Goal: Transaction & Acquisition: Purchase product/service

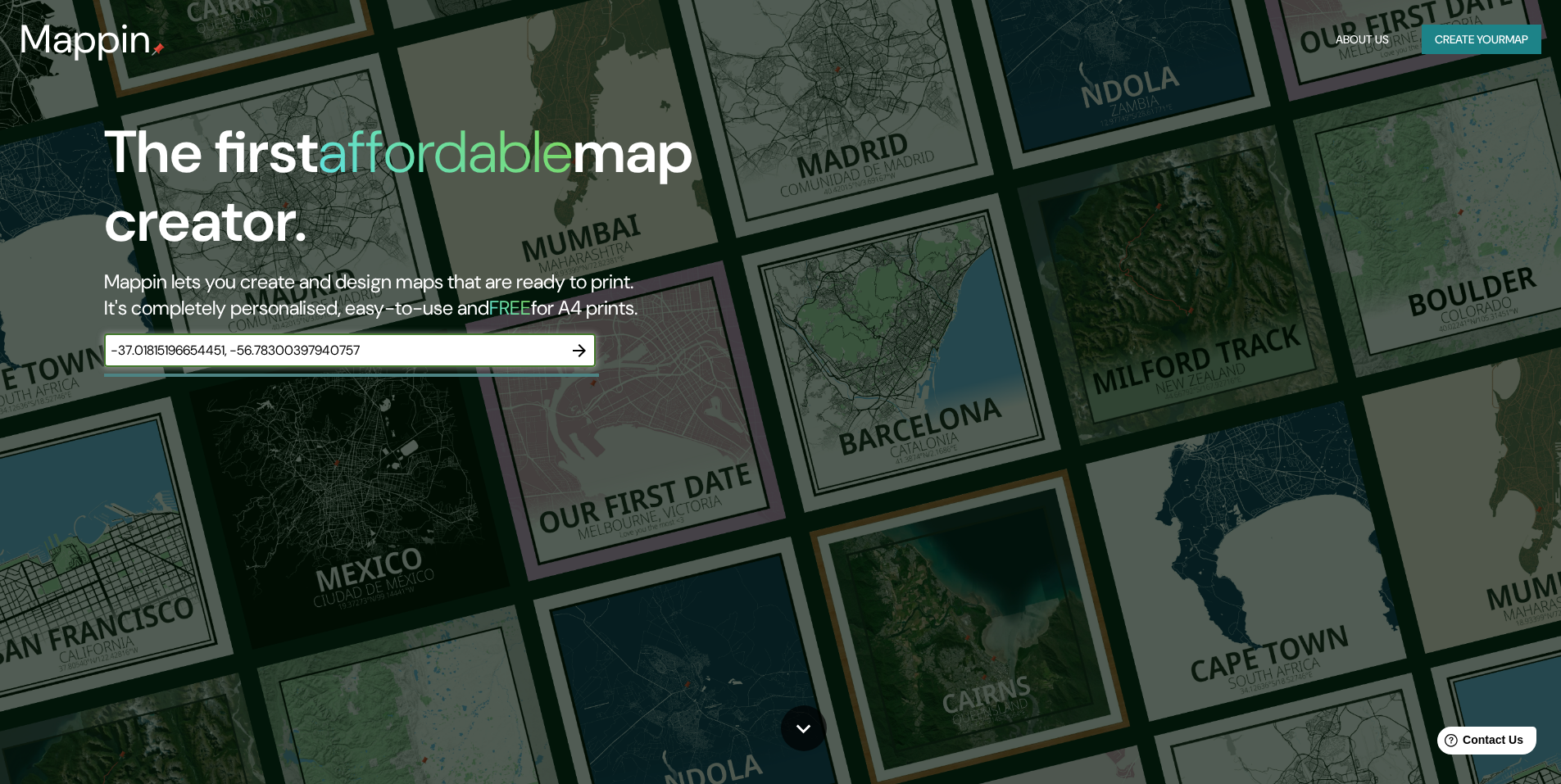
type input "-37.01815196654451, -56.78300397940757"
click at [584, 351] on icon "button" at bounding box center [579, 350] width 13 height 13
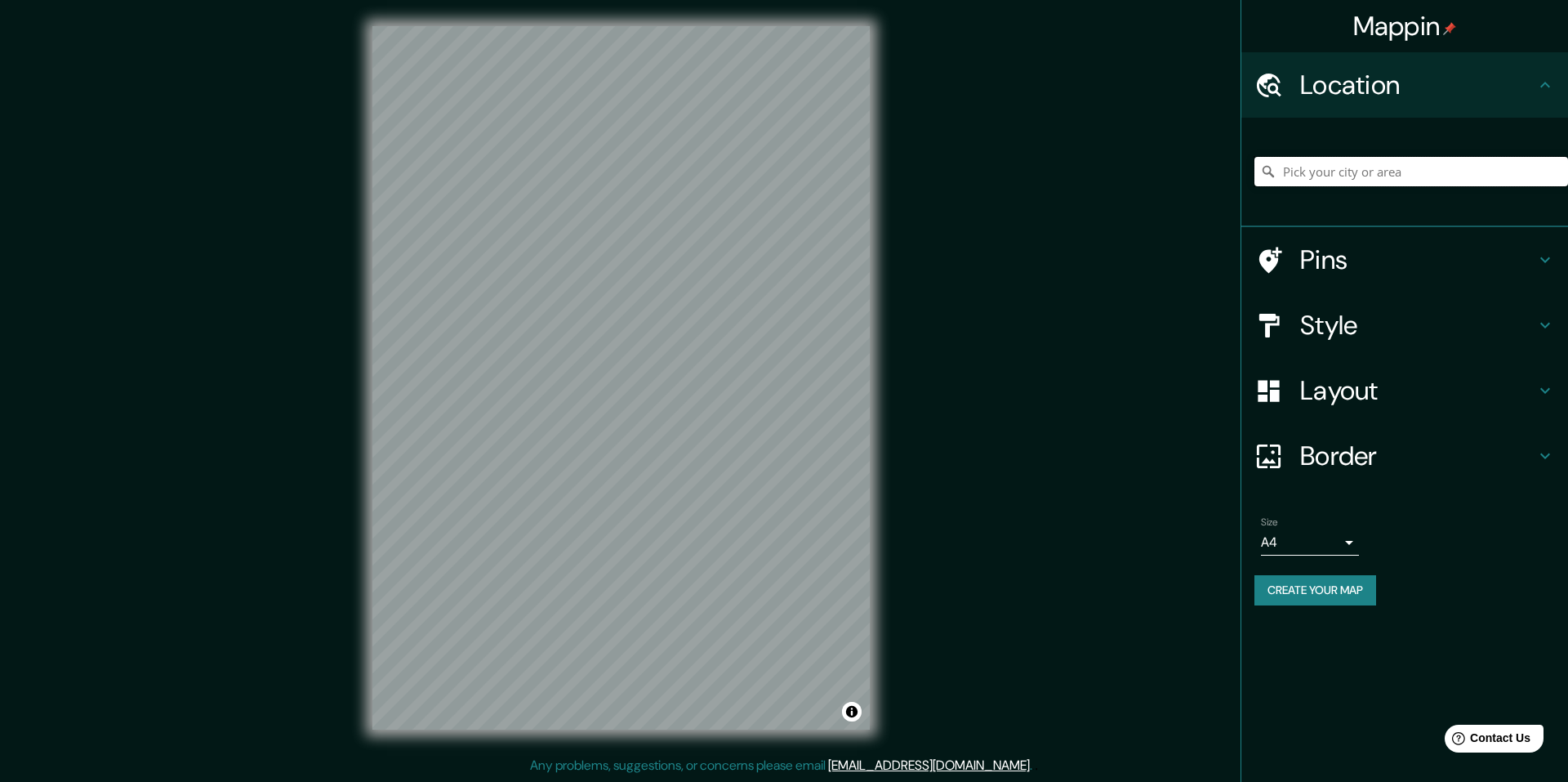
click at [1415, 182] on input "Pick your city or area" at bounding box center [1412, 172] width 314 height 29
click at [1418, 169] on input "[GEOGRAPHIC_DATA], [GEOGRAPHIC_DATA]" at bounding box center [1412, 172] width 314 height 29
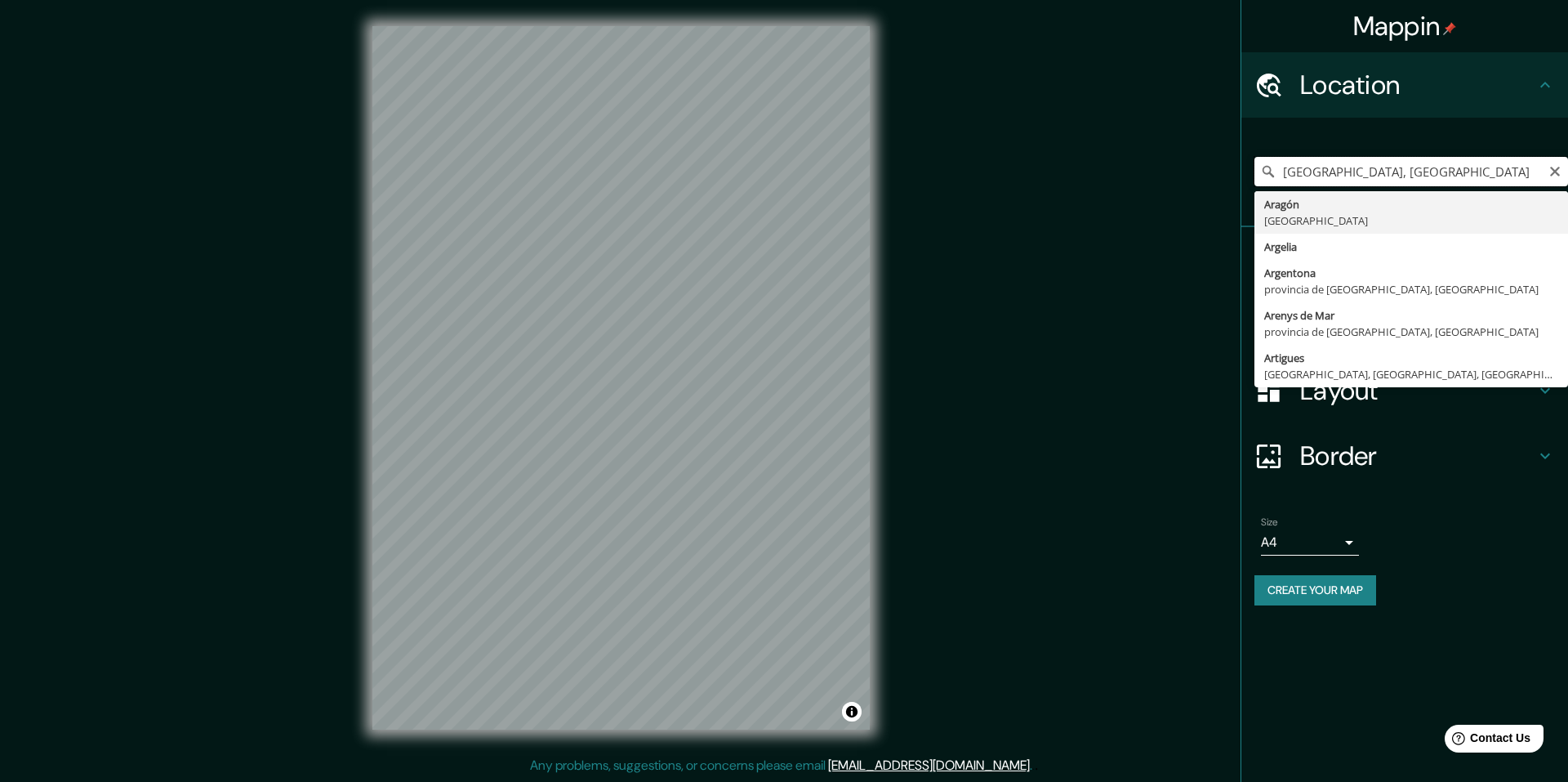
click at [1418, 169] on input "[GEOGRAPHIC_DATA], [GEOGRAPHIC_DATA]" at bounding box center [1412, 172] width 314 height 29
type input "p"
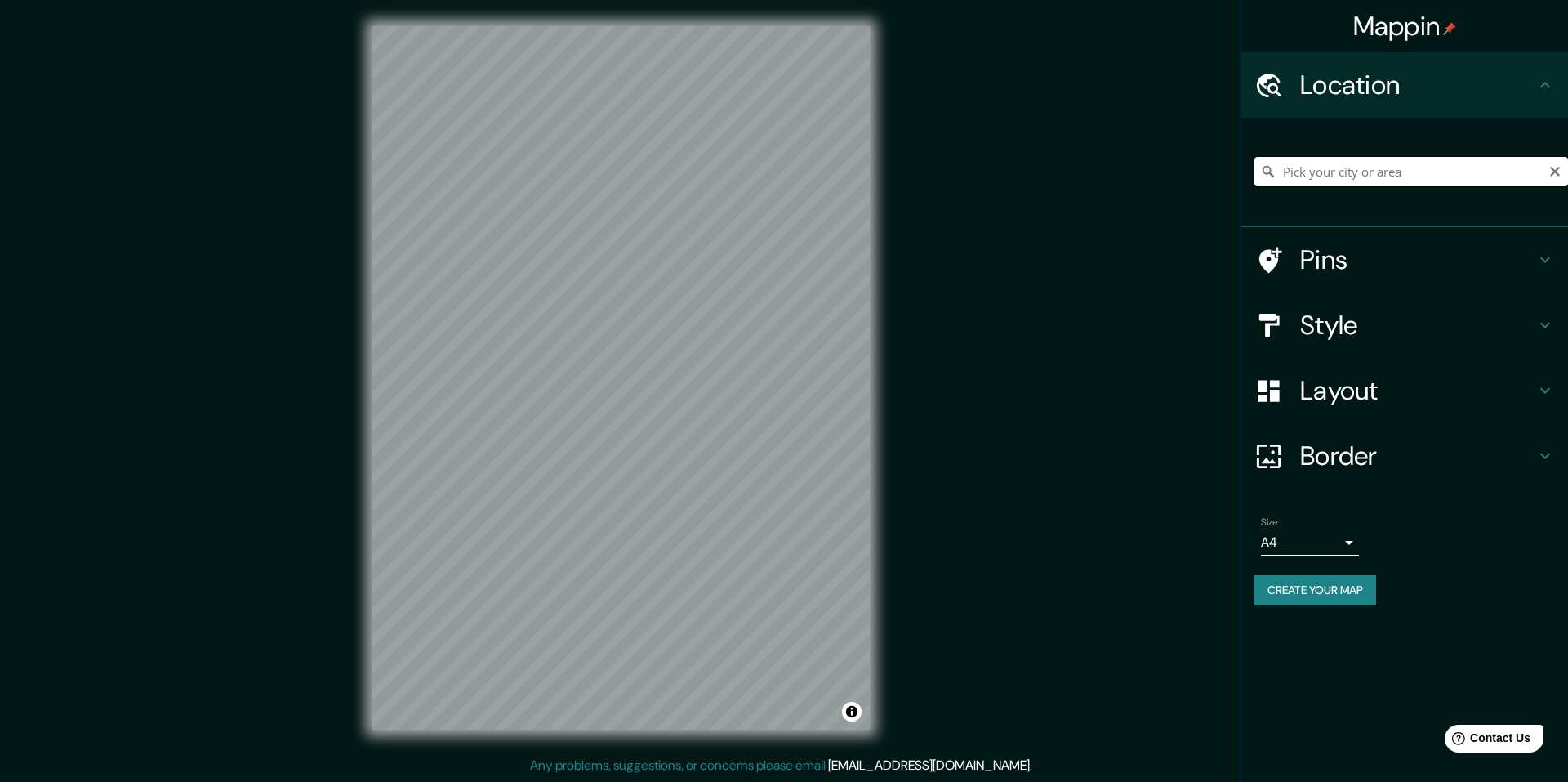
type input "a"
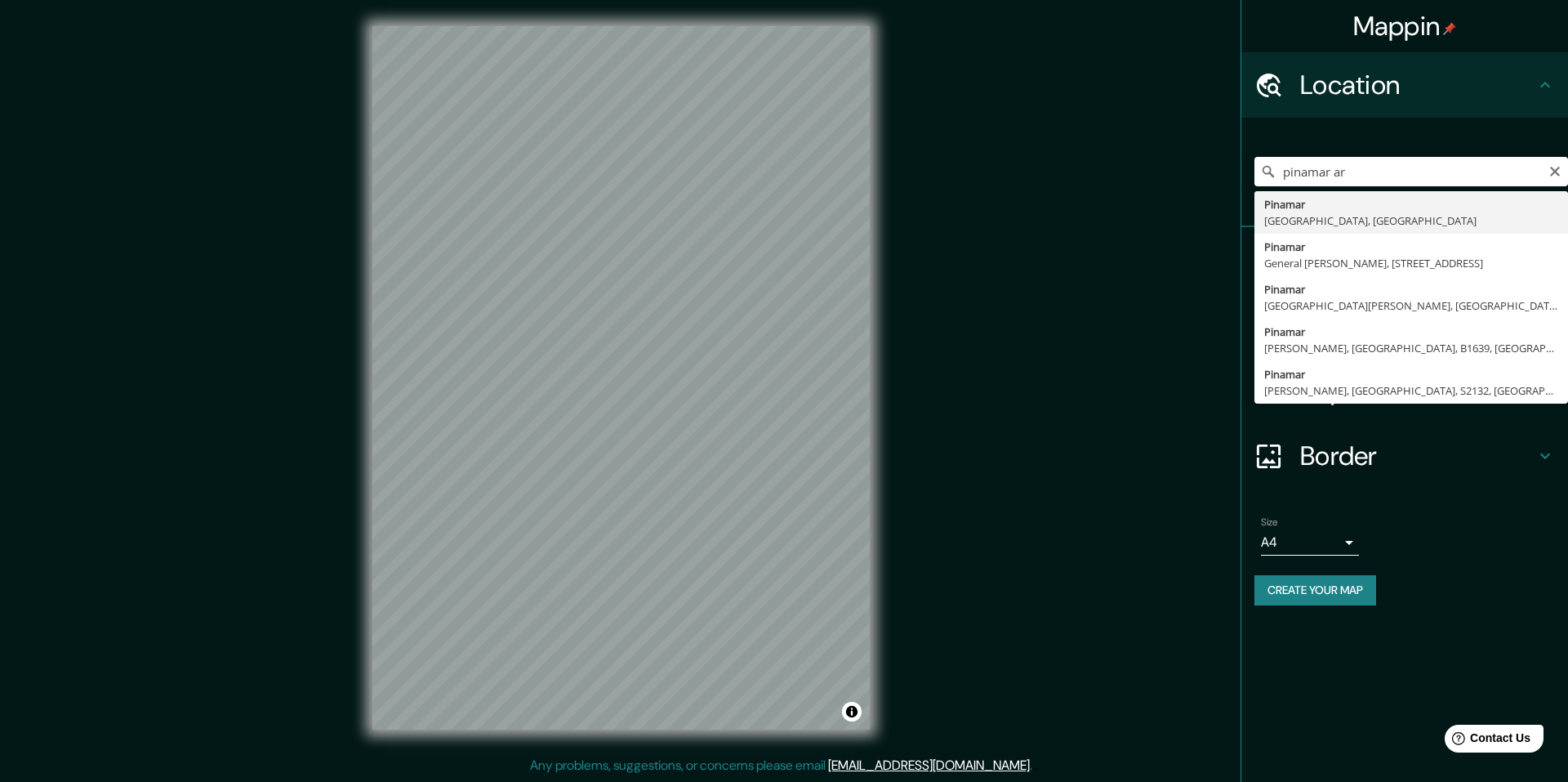
type input "[GEOGRAPHIC_DATA], [GEOGRAPHIC_DATA], [GEOGRAPHIC_DATA]"
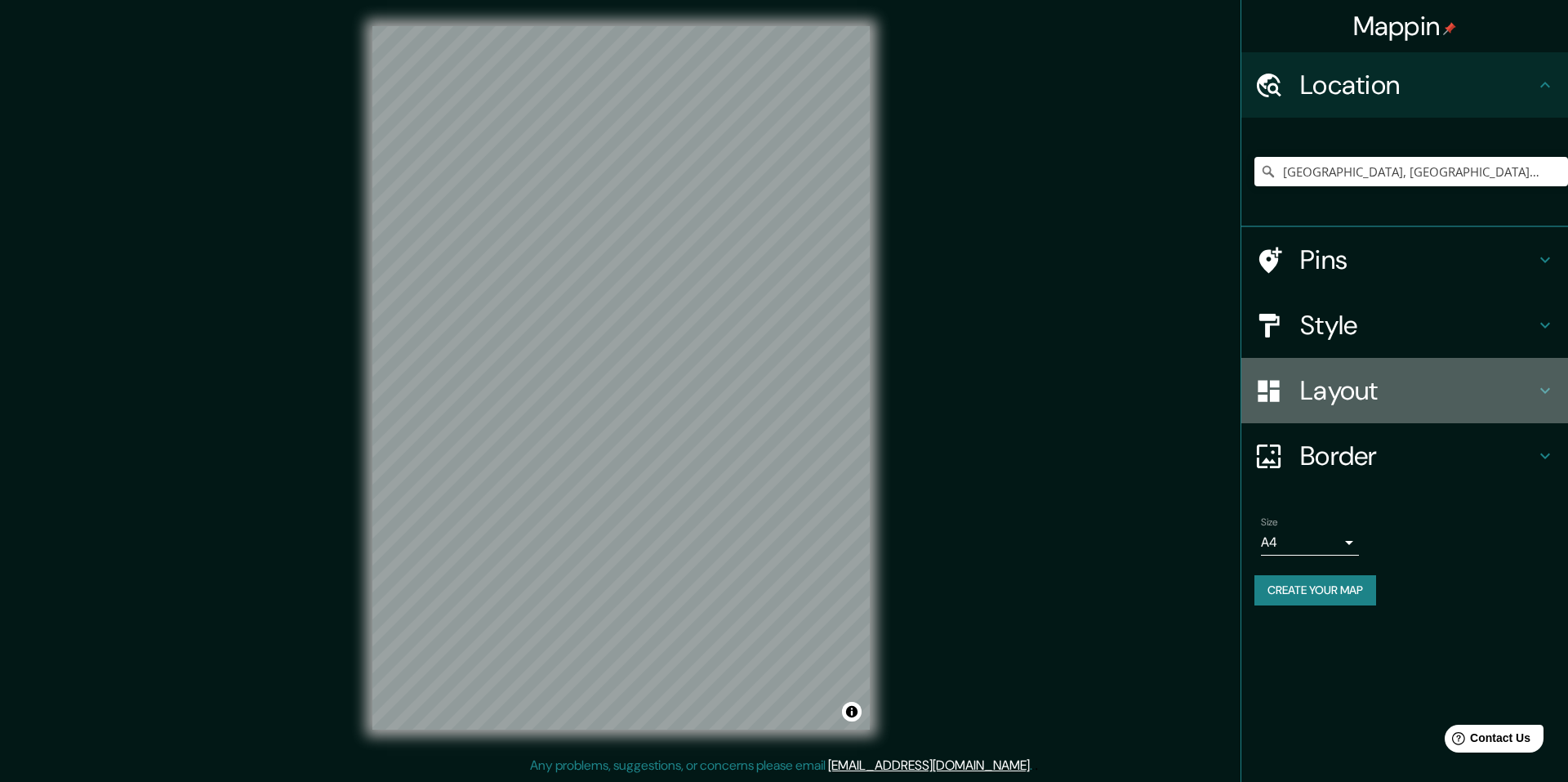
click at [1366, 392] on h4 "Layout" at bounding box center [1418, 390] width 235 height 32
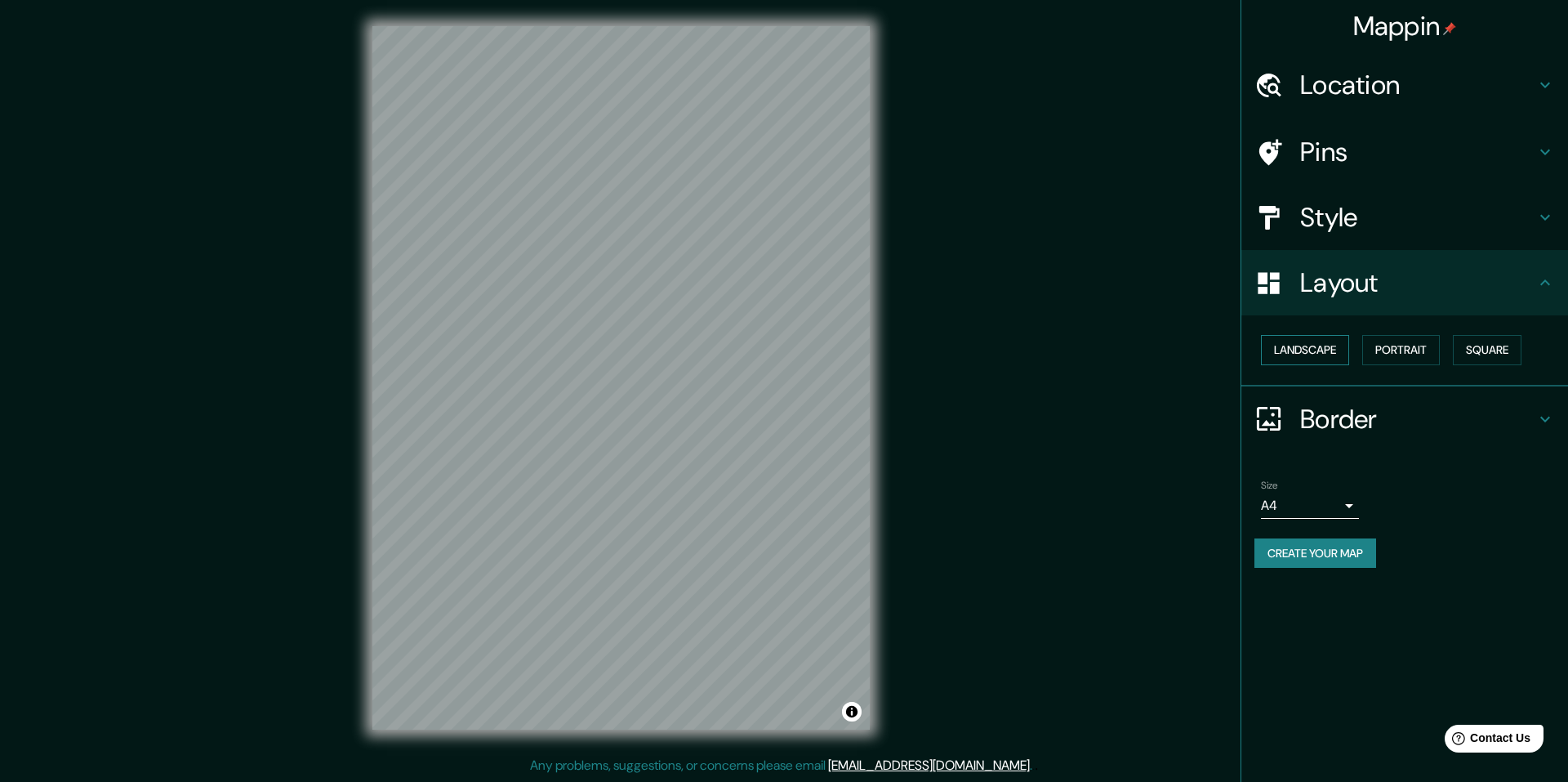
click at [1341, 350] on button "Landscape" at bounding box center [1305, 349] width 88 height 30
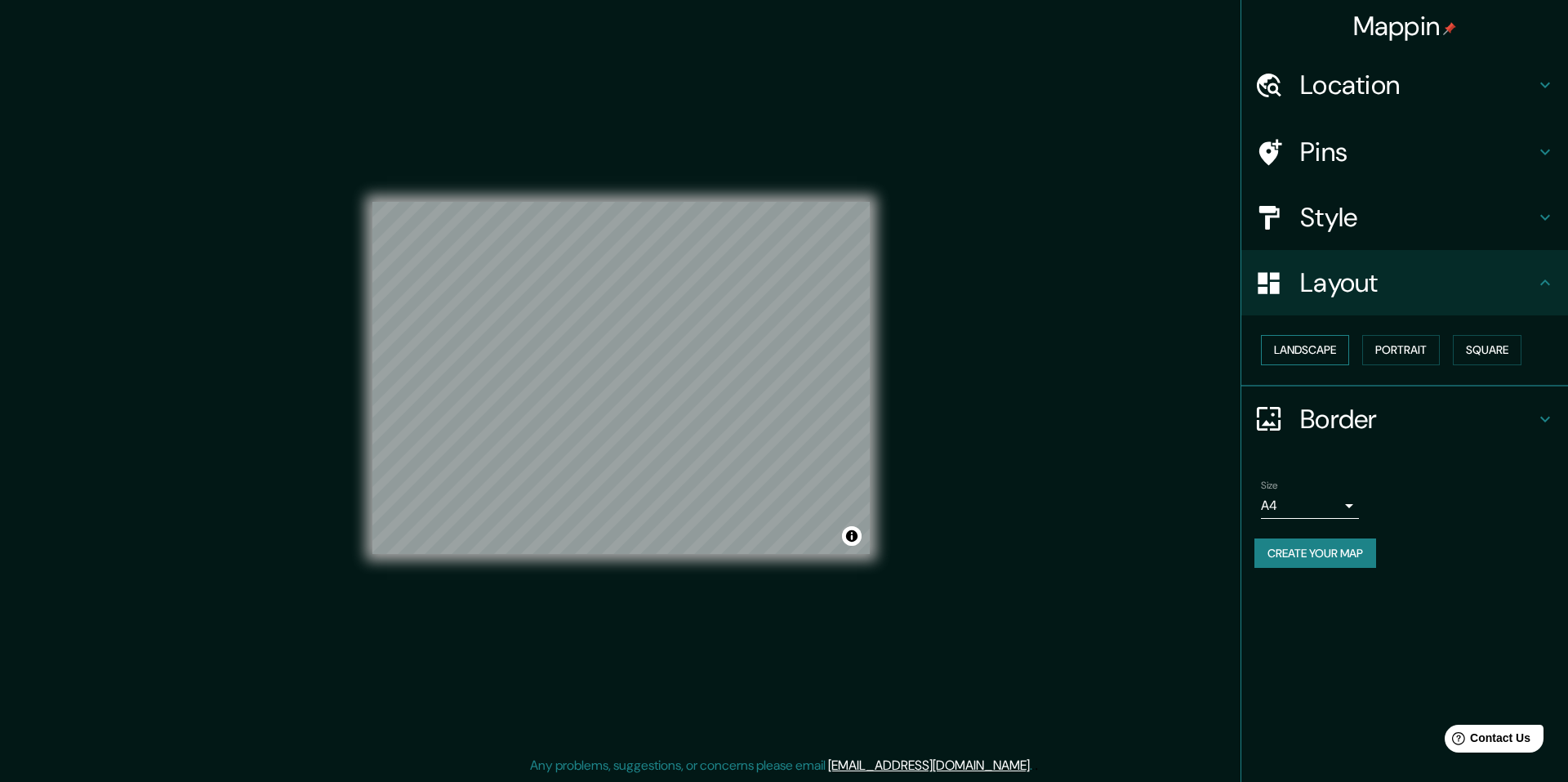
click at [1341, 350] on button "Landscape" at bounding box center [1305, 349] width 88 height 30
click at [1503, 348] on button "Square" at bounding box center [1488, 349] width 69 height 30
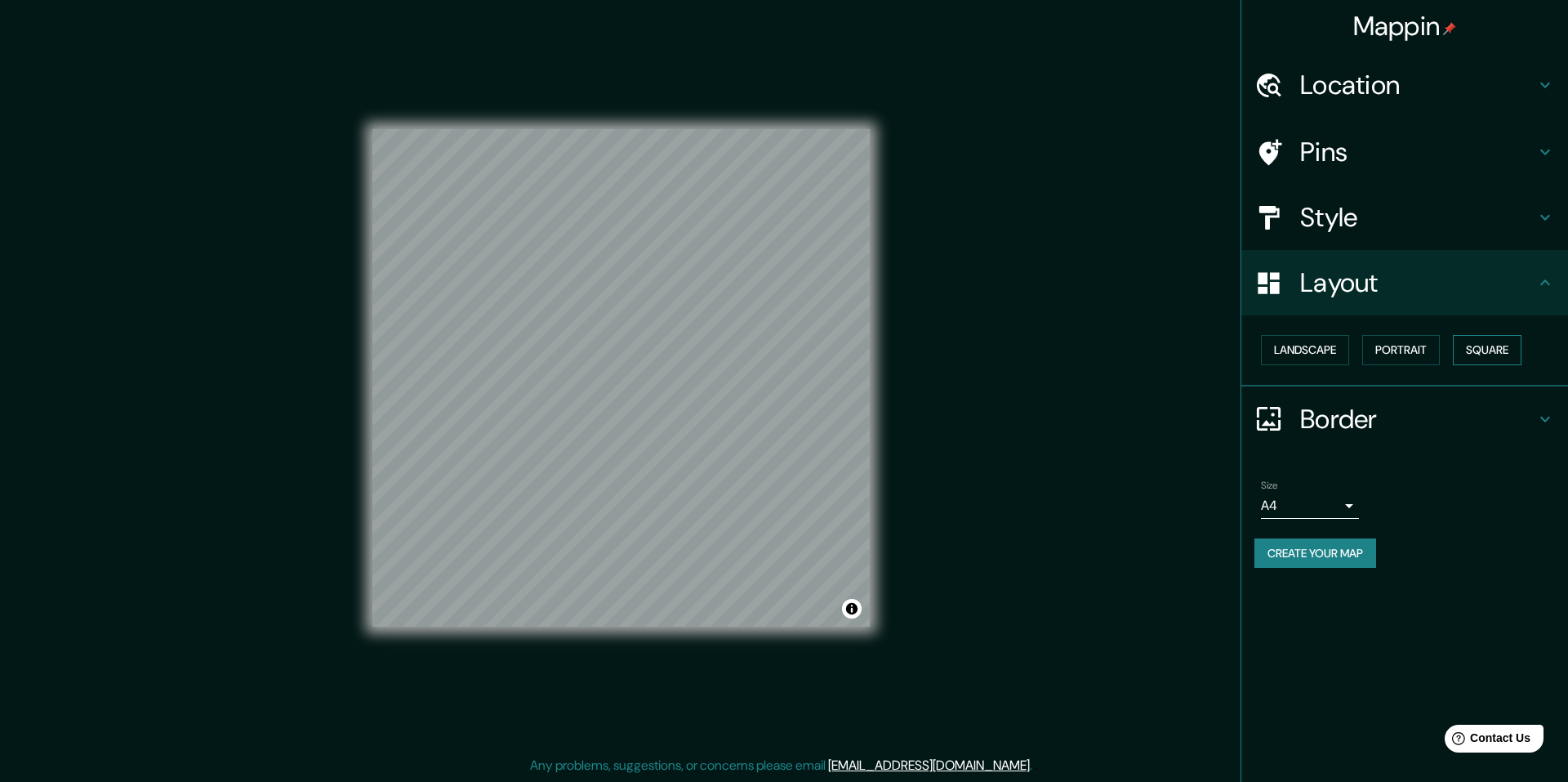
click at [1503, 348] on button "Square" at bounding box center [1488, 349] width 69 height 30
click at [1412, 348] on button "Portrait" at bounding box center [1400, 349] width 78 height 30
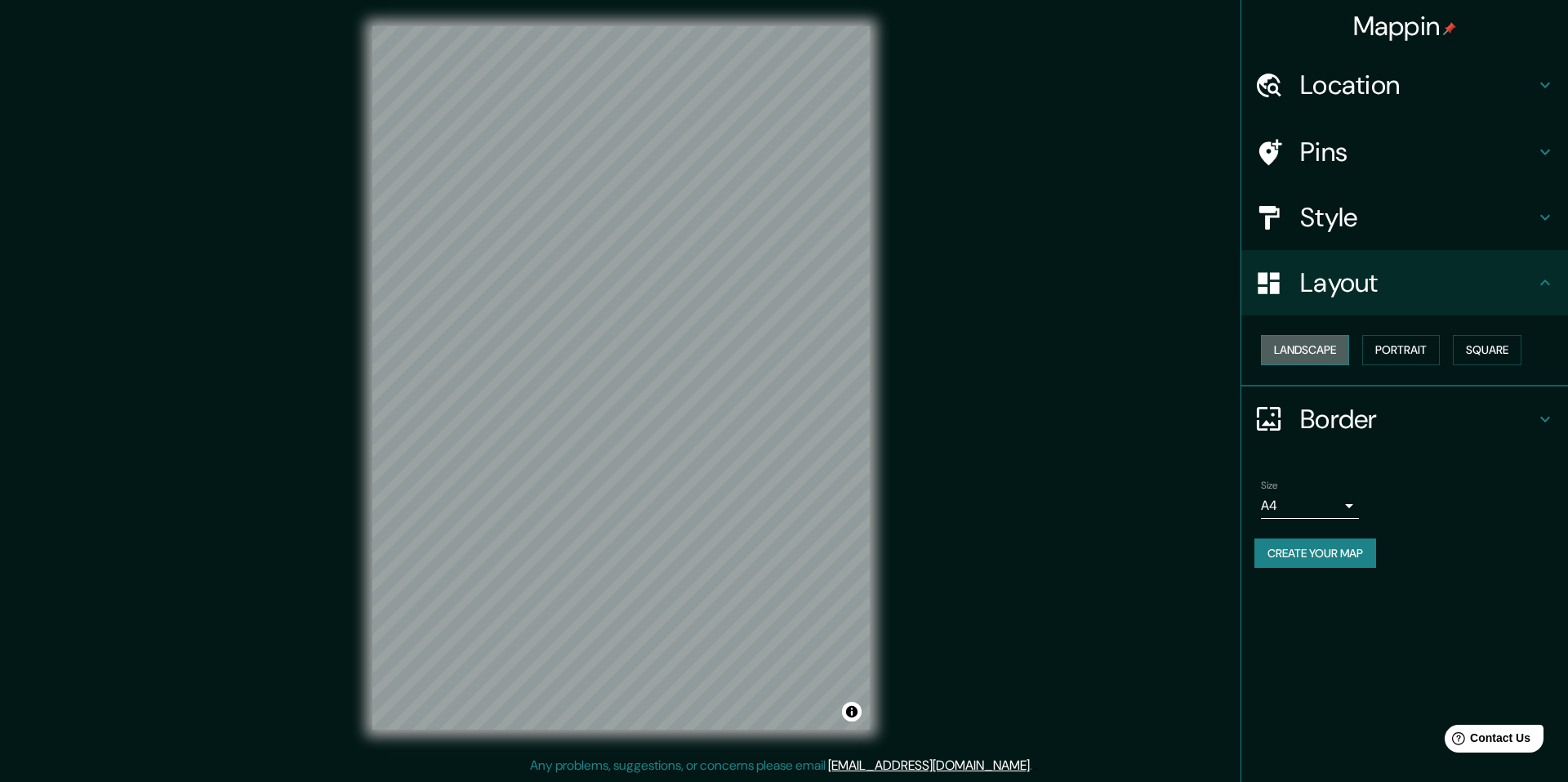
click at [1327, 348] on button "Landscape" at bounding box center [1305, 349] width 88 height 30
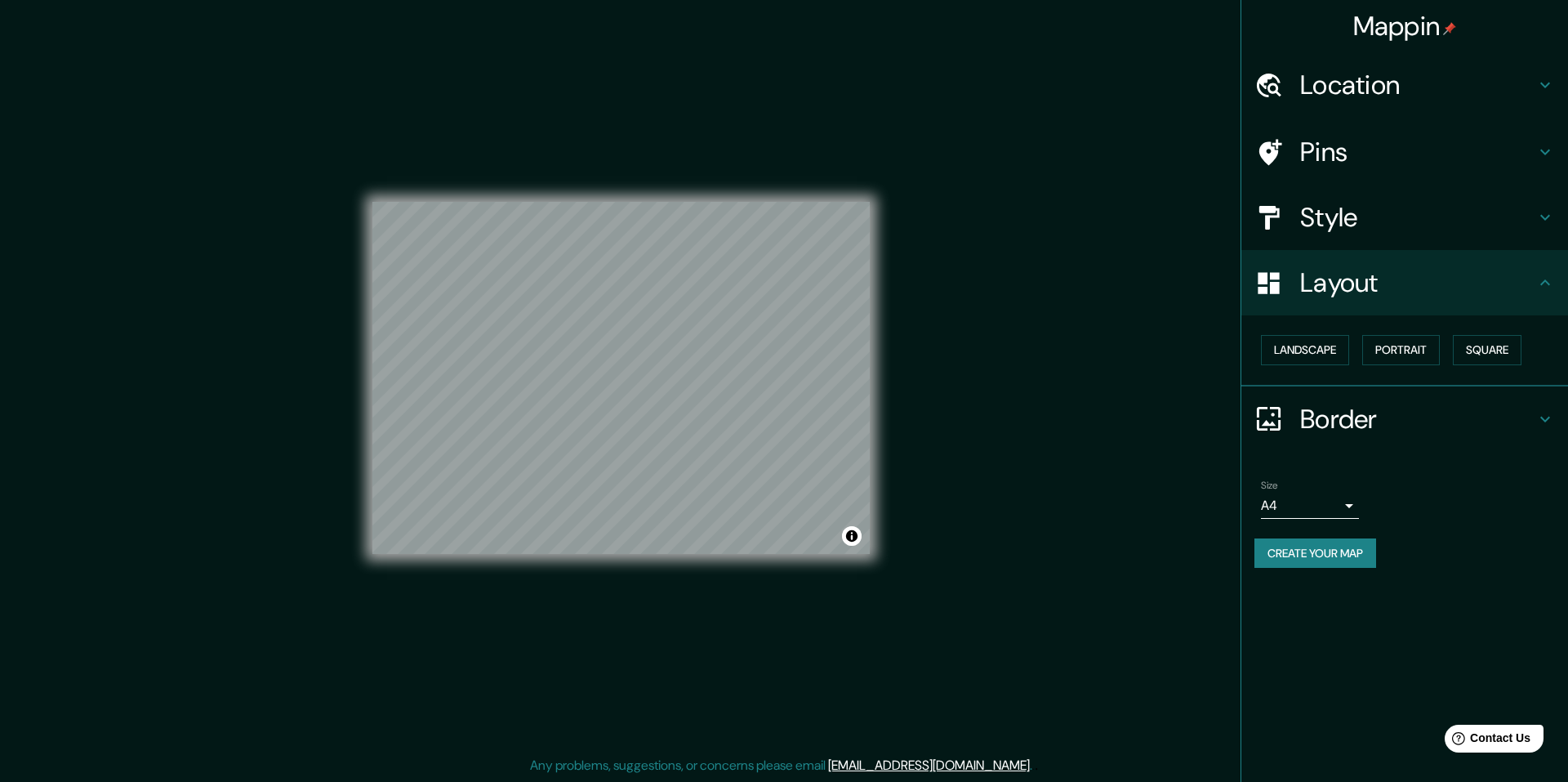
click at [1375, 223] on h4 "Style" at bounding box center [1418, 217] width 235 height 32
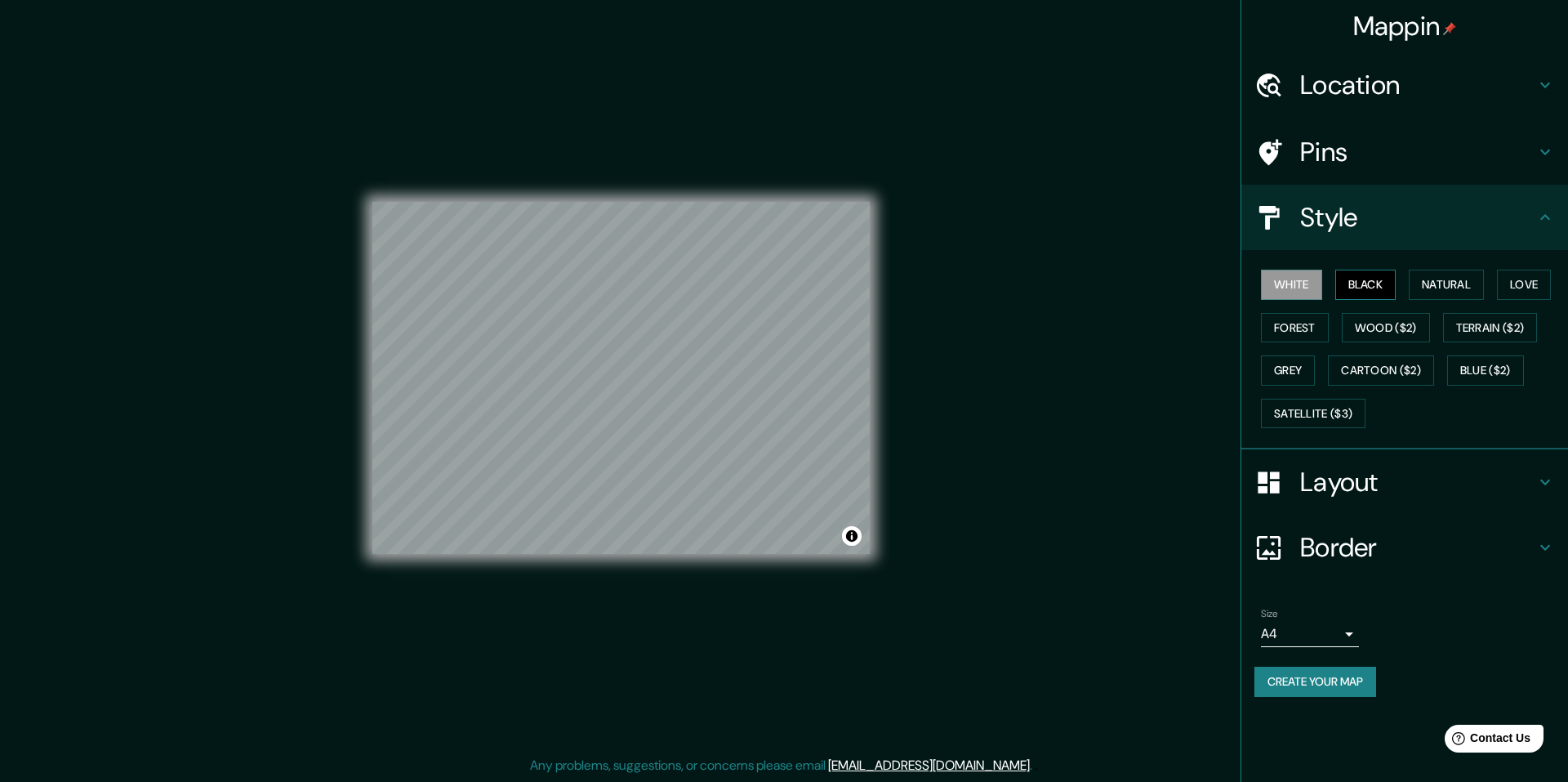
click at [1371, 283] on button "Black" at bounding box center [1366, 285] width 61 height 30
click at [1449, 282] on button "Natural" at bounding box center [1446, 285] width 76 height 30
click at [1514, 289] on button "Love" at bounding box center [1524, 285] width 54 height 30
click at [1310, 316] on button "Forest" at bounding box center [1294, 328] width 68 height 30
click at [1381, 324] on button "Wood ($2)" at bounding box center [1386, 328] width 88 height 30
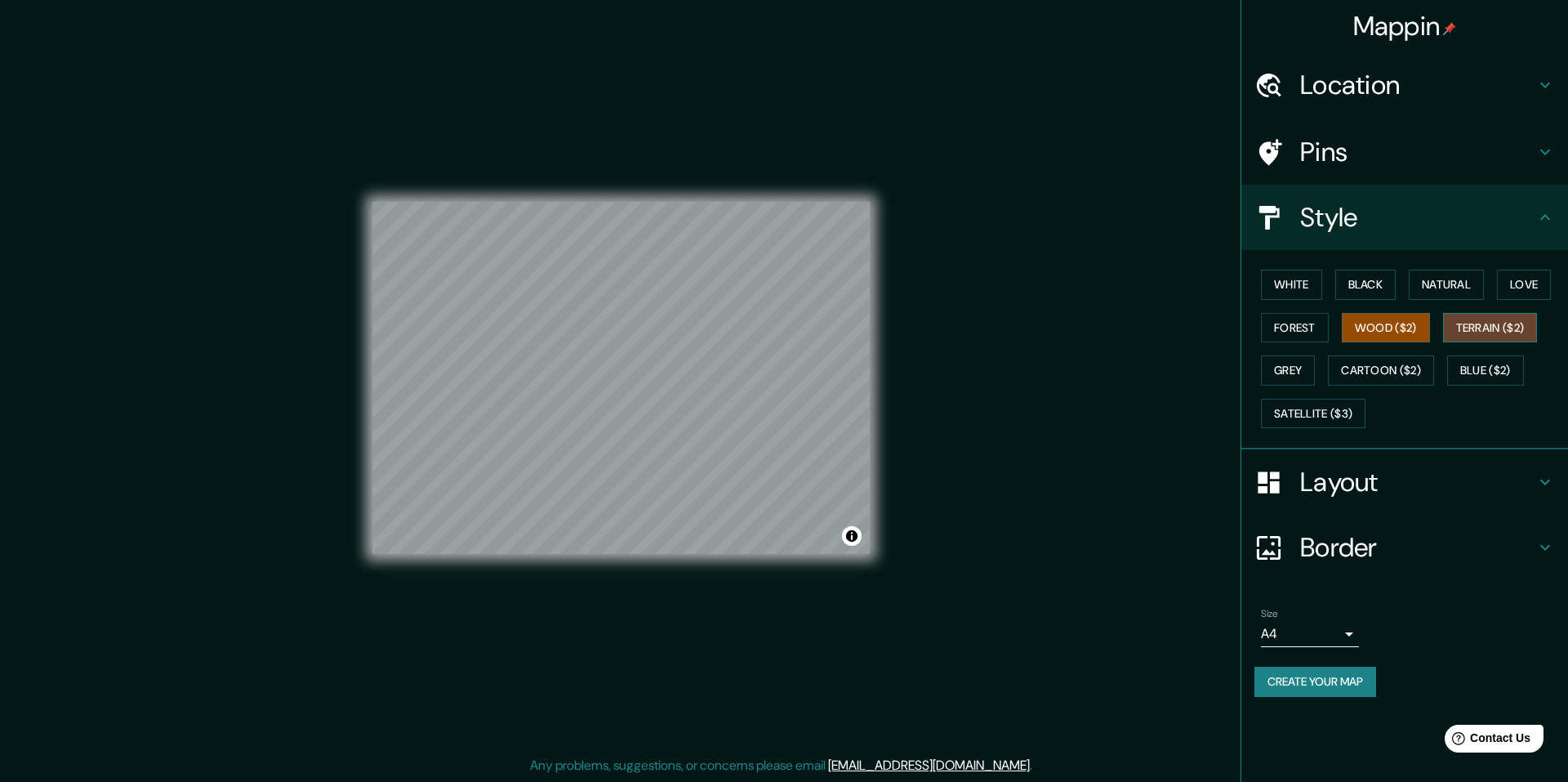
click at [1485, 319] on button "Terrain ($2)" at bounding box center [1490, 328] width 95 height 30
click at [1335, 370] on button "Cartoon ($2)" at bounding box center [1381, 370] width 106 height 30
click at [1310, 369] on button "Grey" at bounding box center [1287, 370] width 54 height 30
click at [1503, 364] on button "Blue ($2)" at bounding box center [1486, 370] width 77 height 30
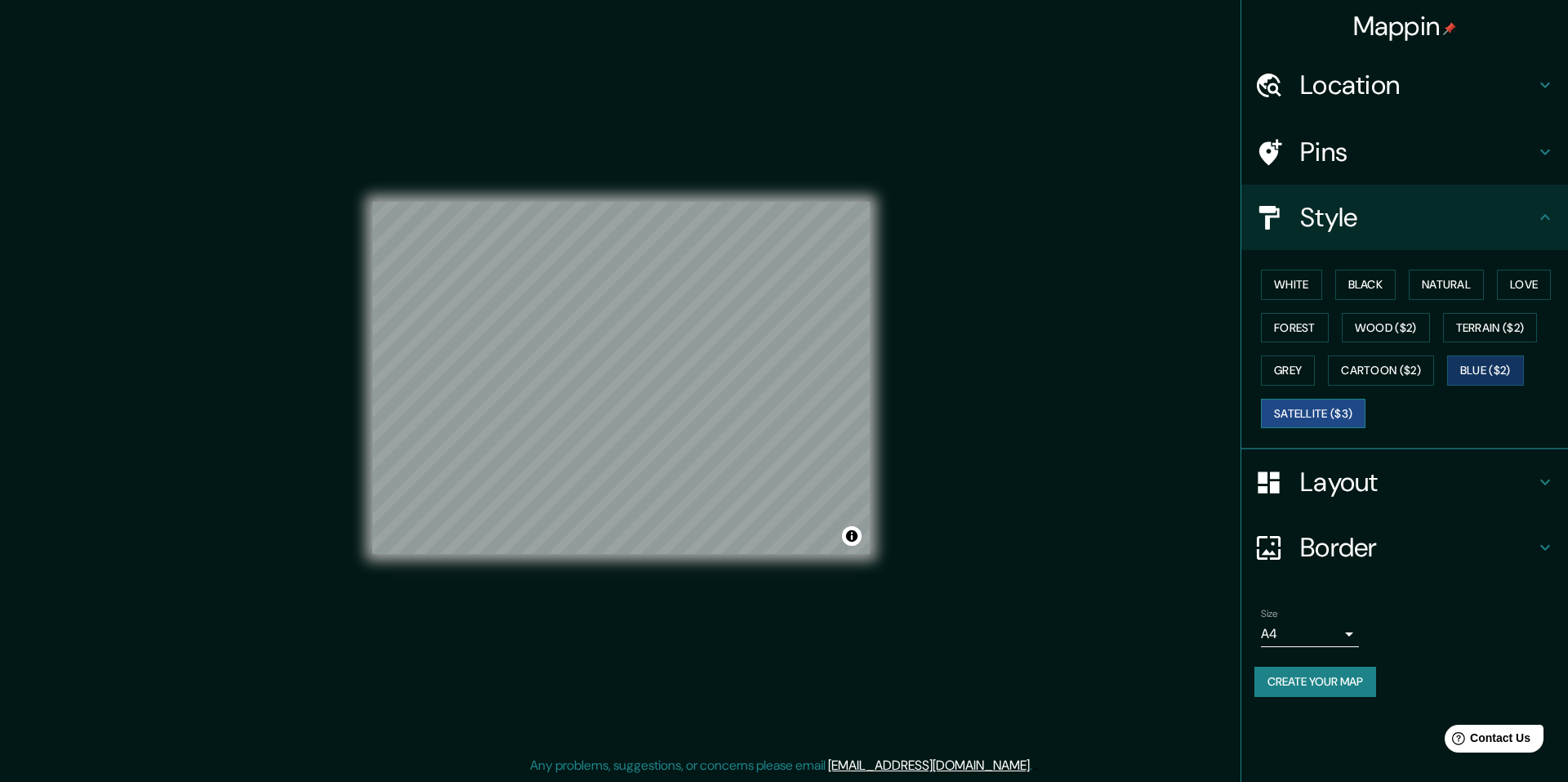
click at [1327, 422] on button "Satellite ($3)" at bounding box center [1313, 413] width 105 height 30
click at [1280, 364] on button "Grey" at bounding box center [1287, 370] width 54 height 30
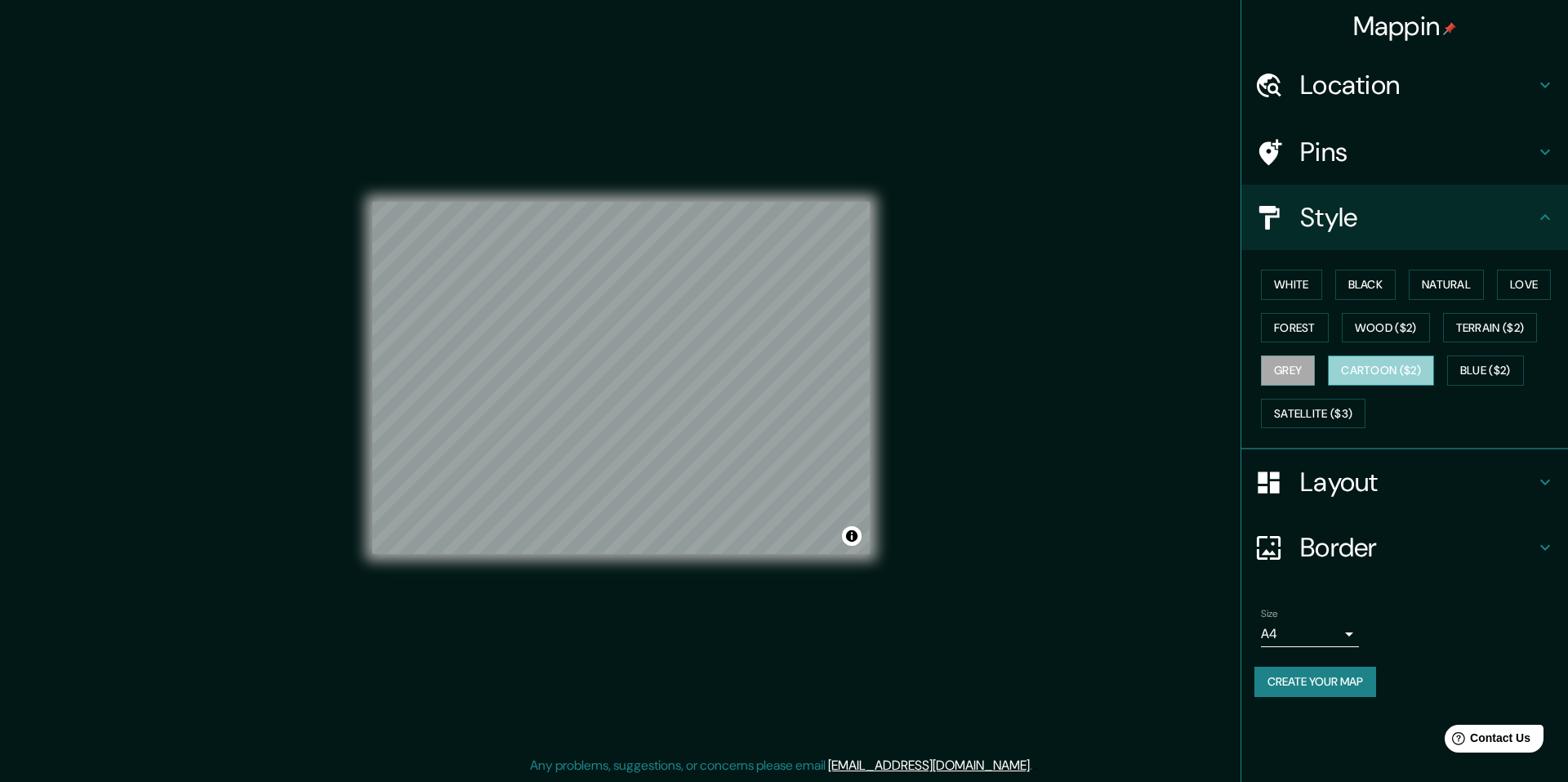
click at [1404, 357] on button "Cartoon ($2)" at bounding box center [1381, 370] width 106 height 30
click at [1407, 328] on button "Wood ($2)" at bounding box center [1386, 328] width 88 height 30
click at [1259, 324] on div "White Black Natural Love Forest Wood ($2) Terrain ($2) Grey Cartoon ($2) Blue (…" at bounding box center [1412, 348] width 314 height 172
click at [1270, 322] on button "Forest" at bounding box center [1294, 328] width 68 height 30
click at [1357, 291] on button "Black" at bounding box center [1366, 285] width 61 height 30
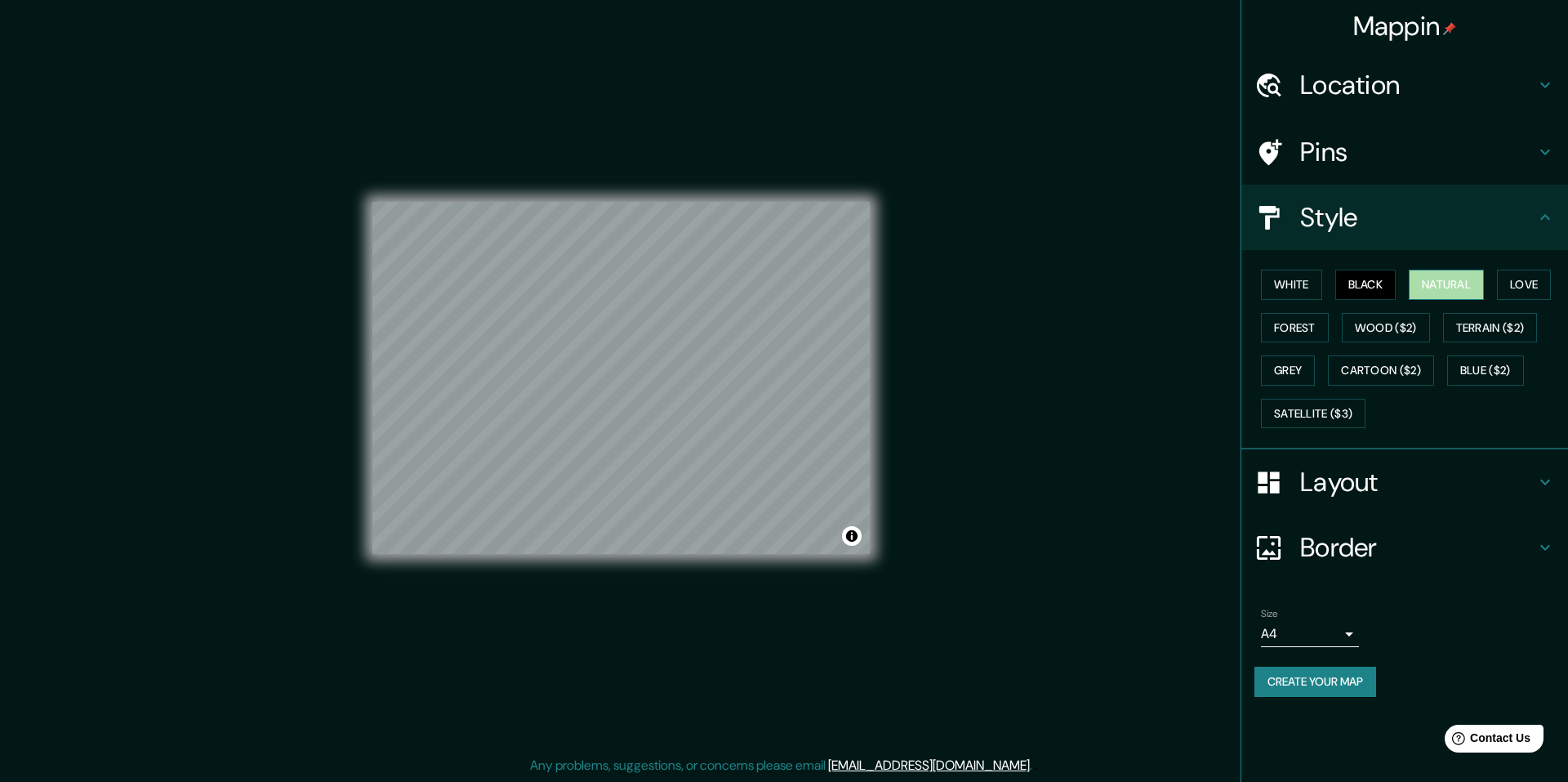
click at [1444, 287] on button "Natural" at bounding box center [1446, 285] width 76 height 30
click at [1523, 290] on button "Love" at bounding box center [1524, 285] width 54 height 30
click at [1391, 333] on button "Wood ($2)" at bounding box center [1386, 328] width 88 height 30
click at [1486, 329] on button "Terrain ($2)" at bounding box center [1490, 328] width 95 height 30
click at [1427, 348] on div "White Black Natural Love Forest Wood ($2) Terrain ($2) Grey Cartoon ($2) Blue (…" at bounding box center [1412, 348] width 314 height 172
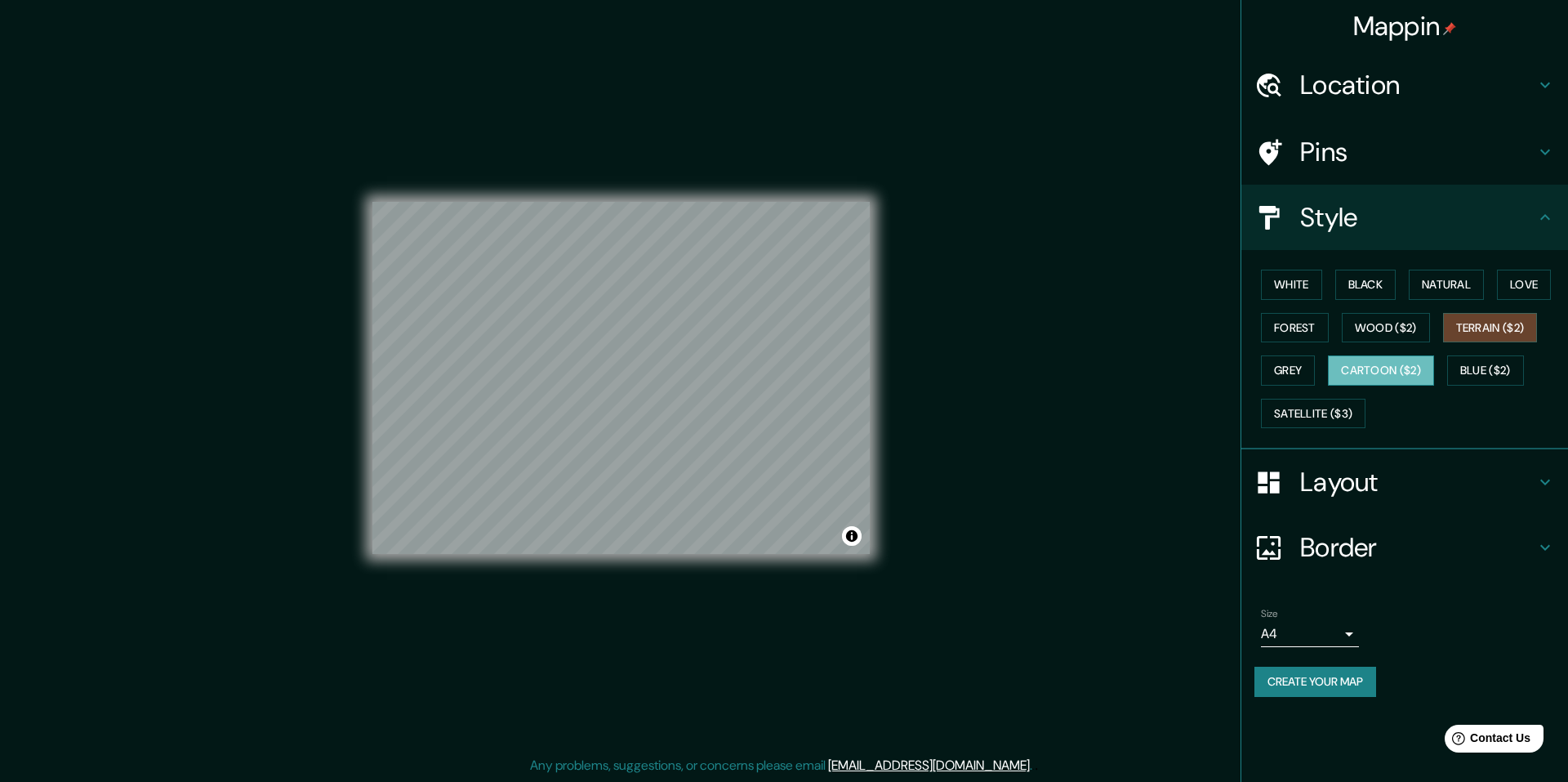
click at [1400, 370] on button "Cartoon ($2)" at bounding box center [1381, 370] width 106 height 30
click at [92, 284] on div "Mappin Location [GEOGRAPHIC_DATA], [GEOGRAPHIC_DATA], [GEOGRAPHIC_DATA] Pins St…" at bounding box center [784, 391] width 1568 height 782
